Goal: Navigation & Orientation: Go to known website

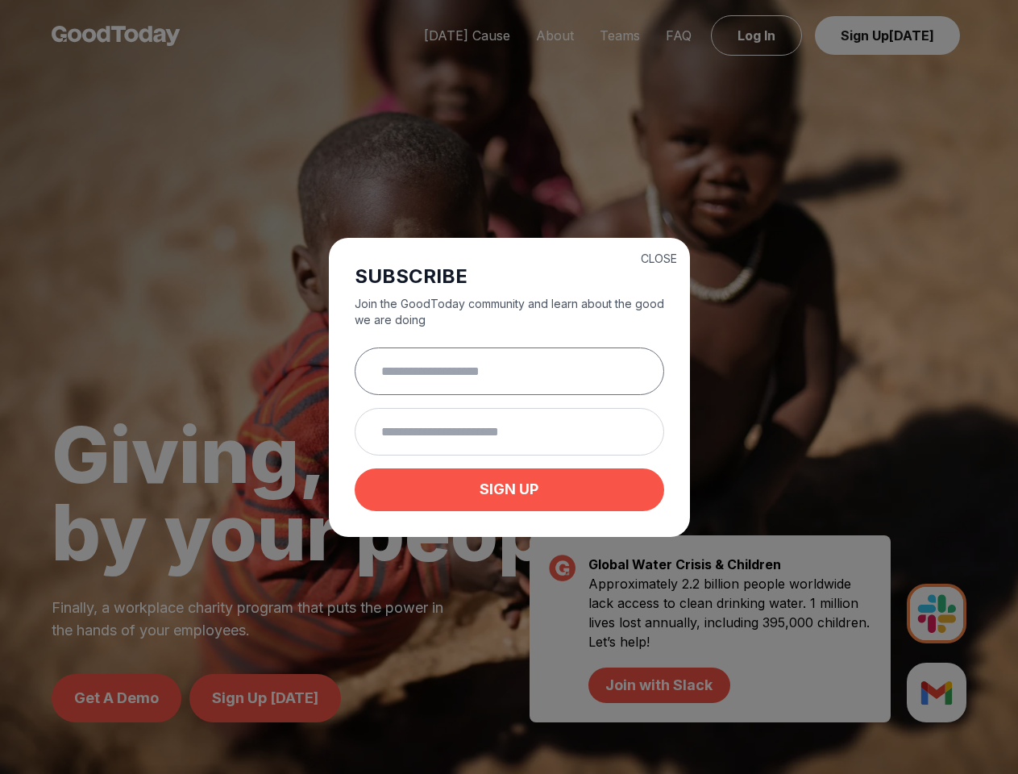
click at [509, 387] on input "text" at bounding box center [510, 371] width 310 height 48
click at [658, 256] on button "CLOSE" at bounding box center [659, 259] width 36 height 16
